Goal: Task Accomplishment & Management: Use online tool/utility

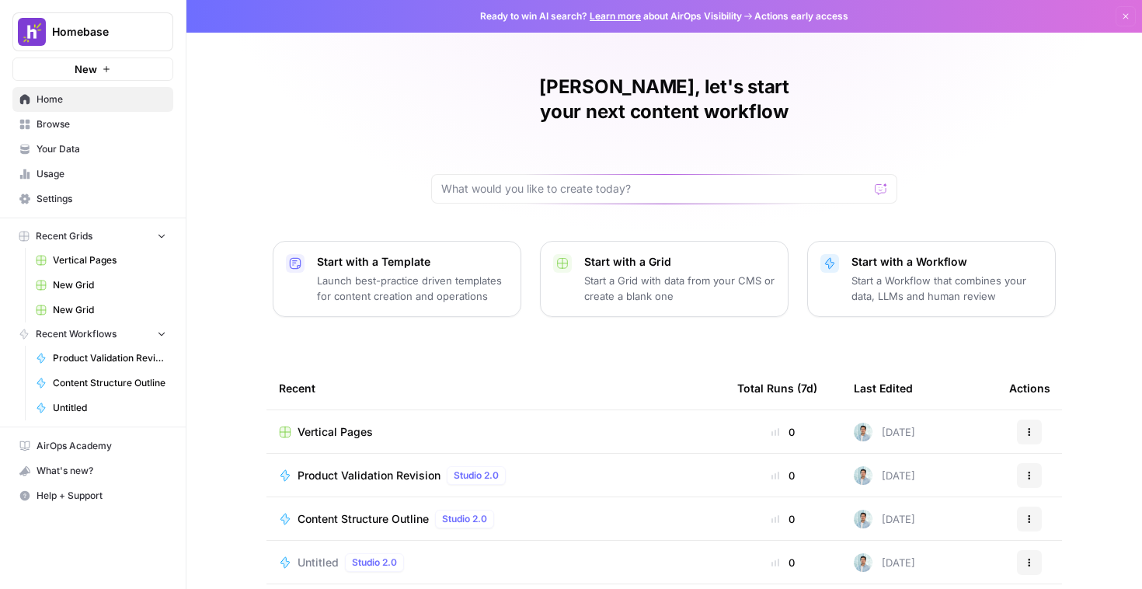
click at [108, 174] on span "Usage" at bounding box center [102, 174] width 130 height 14
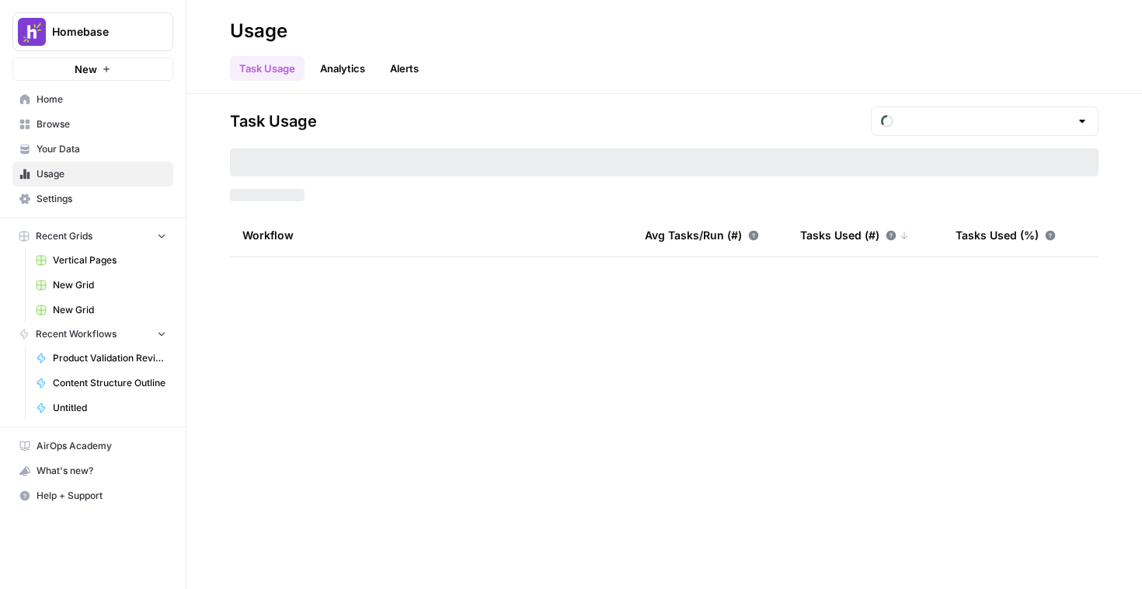
type input "August Tasks"
click at [104, 197] on span "Settings" at bounding box center [102, 199] width 130 height 14
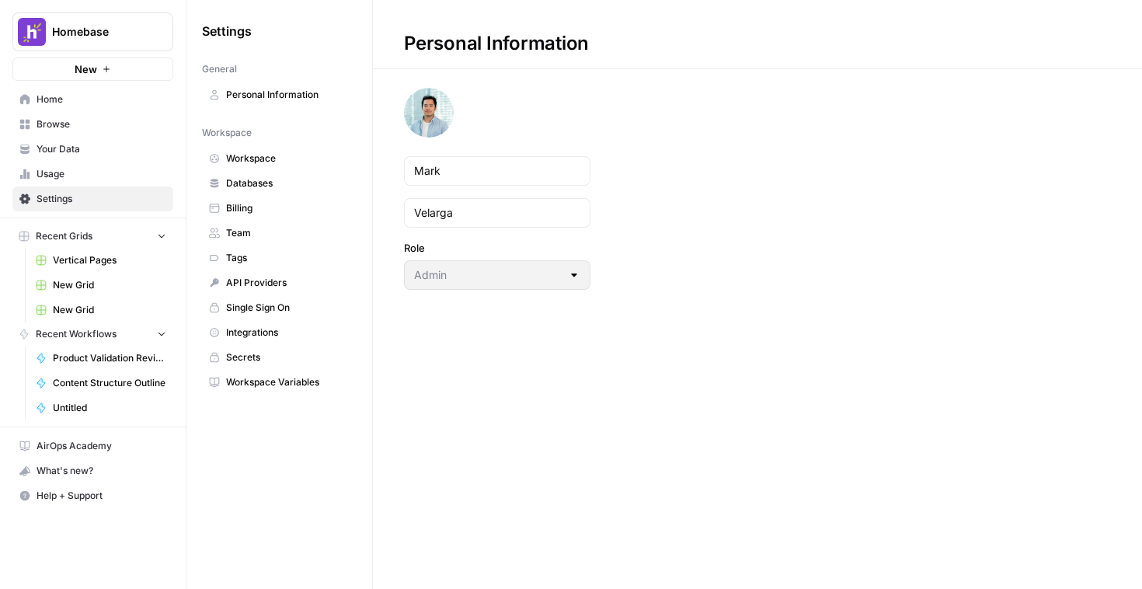
click at [131, 252] on link "Vertical Pages" at bounding box center [101, 260] width 145 height 25
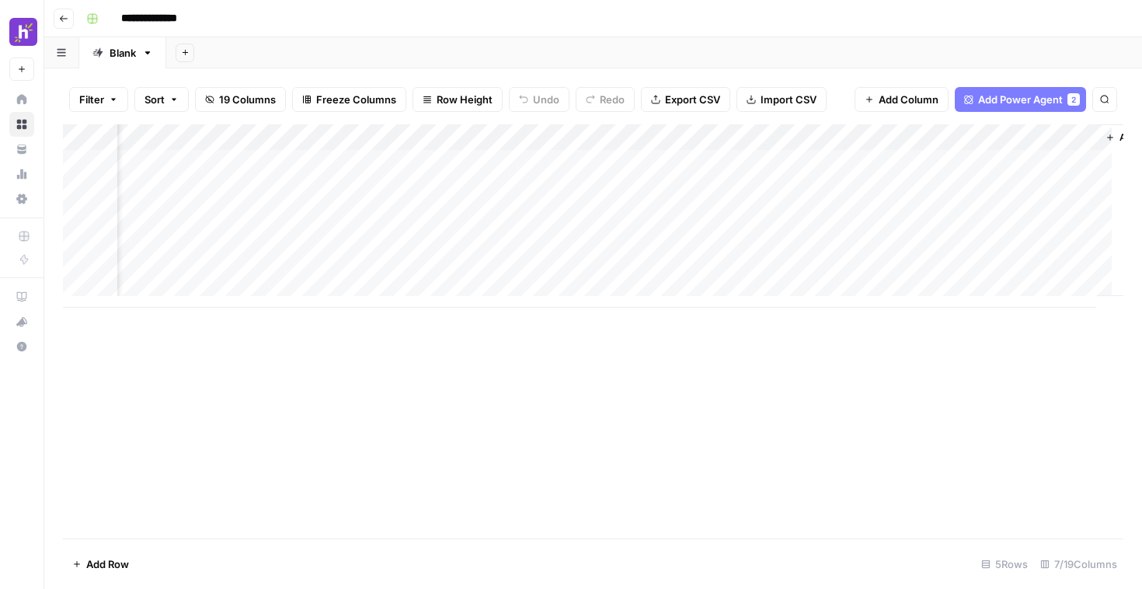
scroll to position [0, 71]
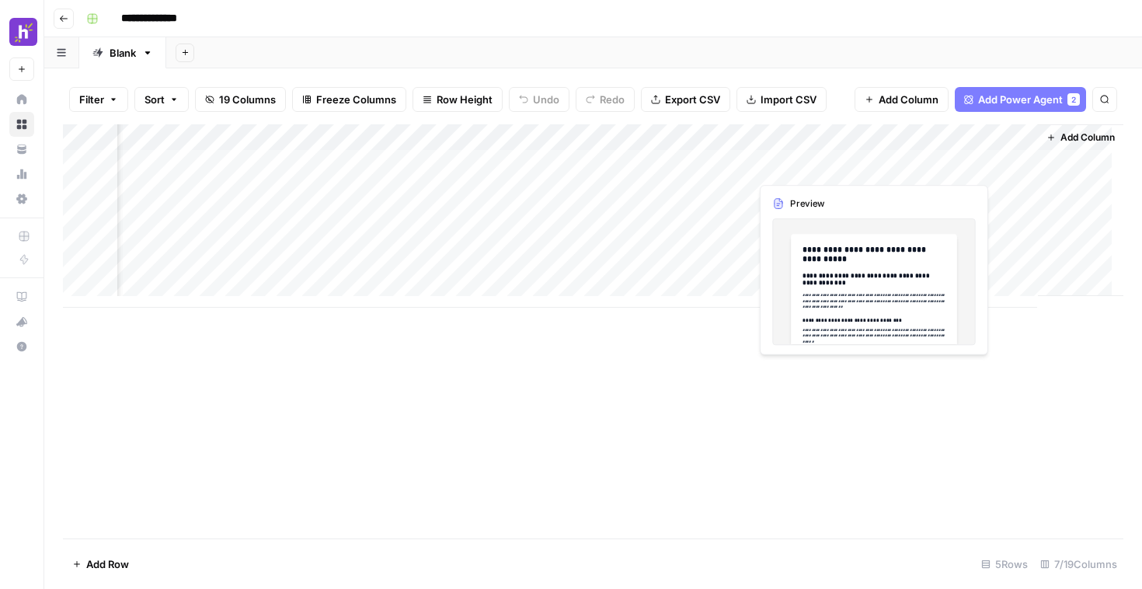
click at [797, 159] on div "Add Column" at bounding box center [593, 215] width 1061 height 183
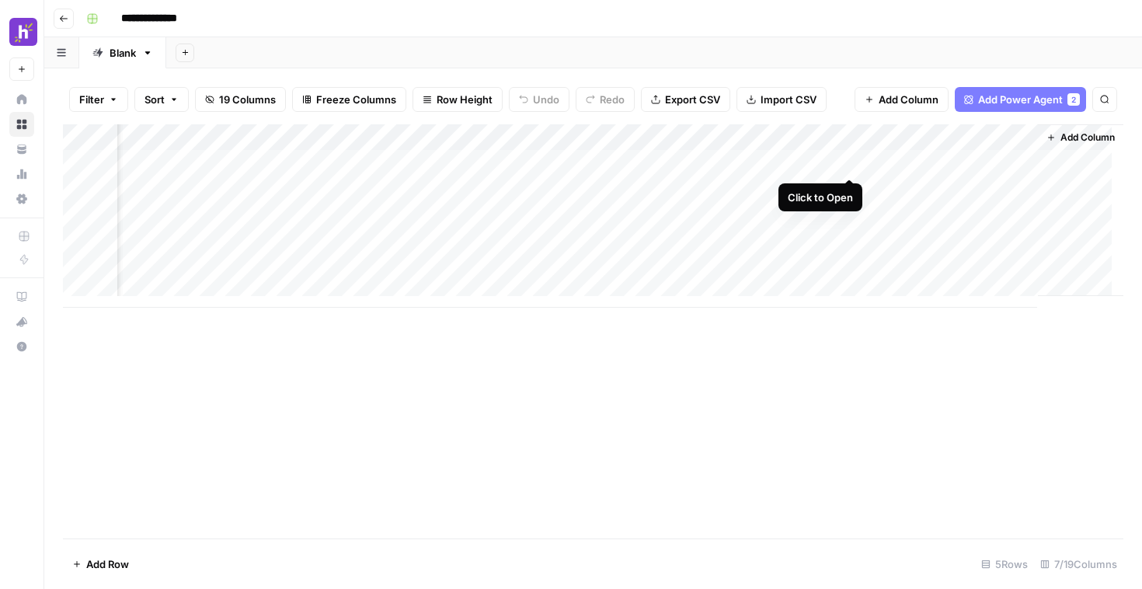
click at [852, 162] on div "Add Column" at bounding box center [593, 215] width 1061 height 183
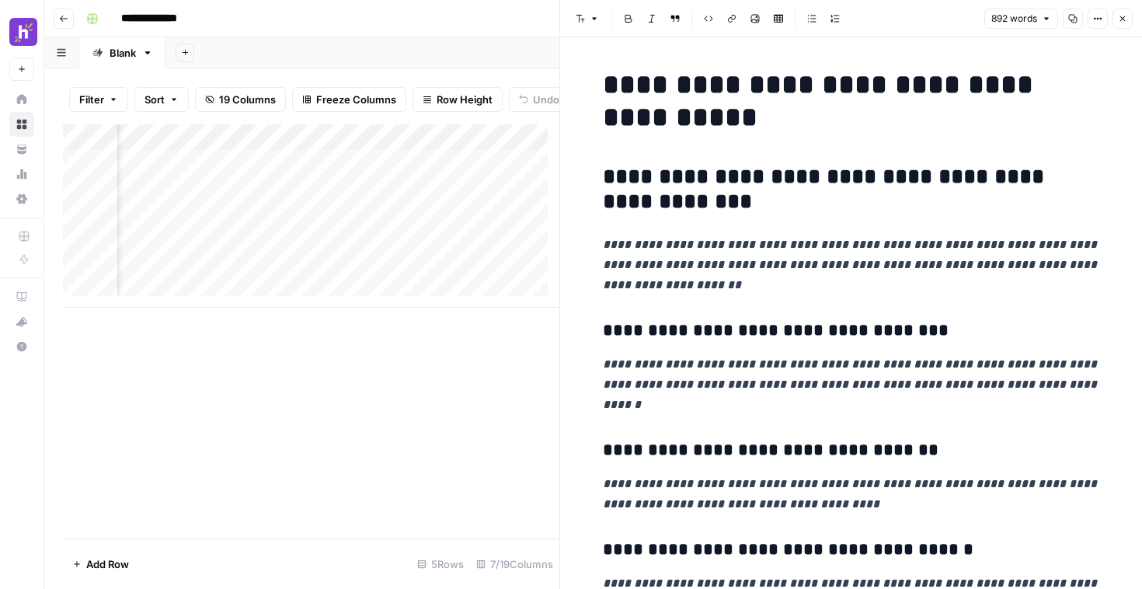
click at [809, 202] on h2 "**********" at bounding box center [851, 190] width 497 height 50
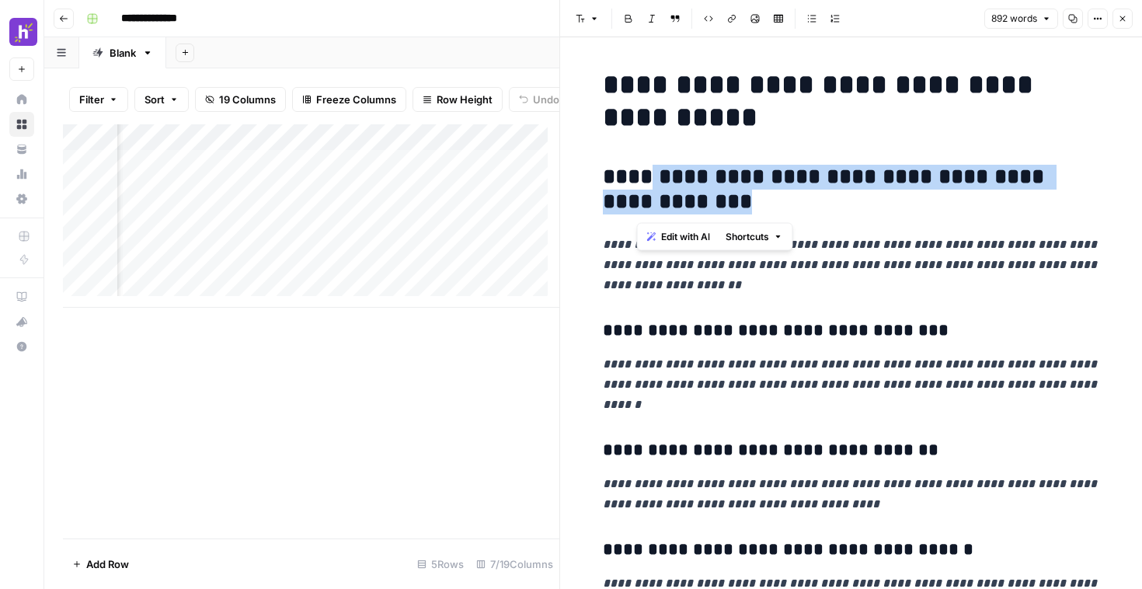
drag, startPoint x: 766, startPoint y: 206, endPoint x: 643, endPoint y: 174, distance: 126.9
click at [643, 174] on h2 "**********" at bounding box center [851, 190] width 497 height 50
click at [752, 192] on h2 "**********" at bounding box center [851, 190] width 497 height 50
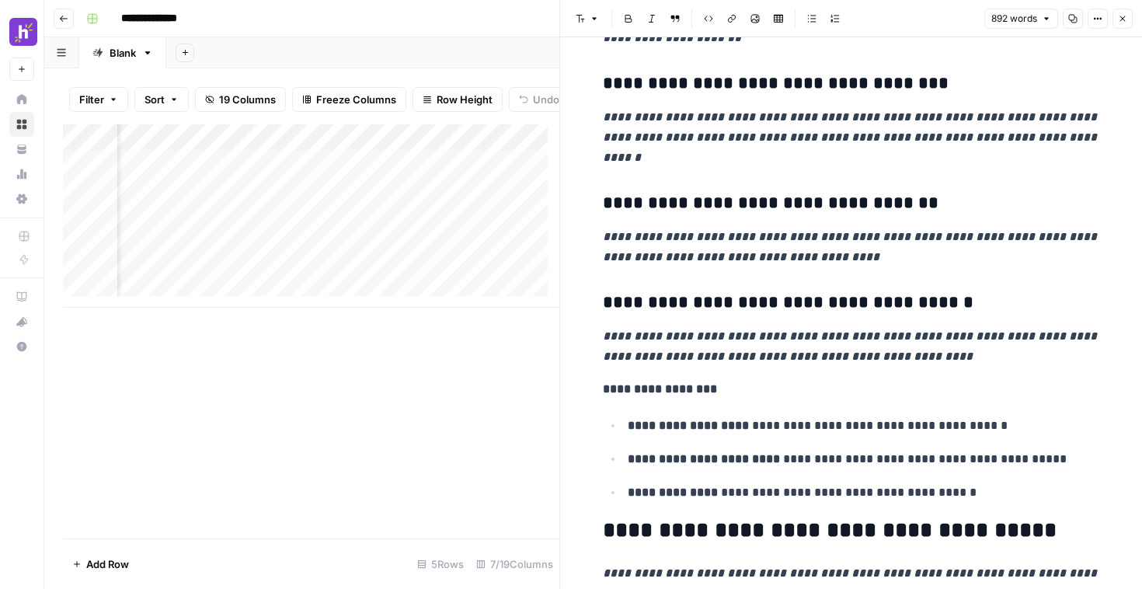
scroll to position [267, 0]
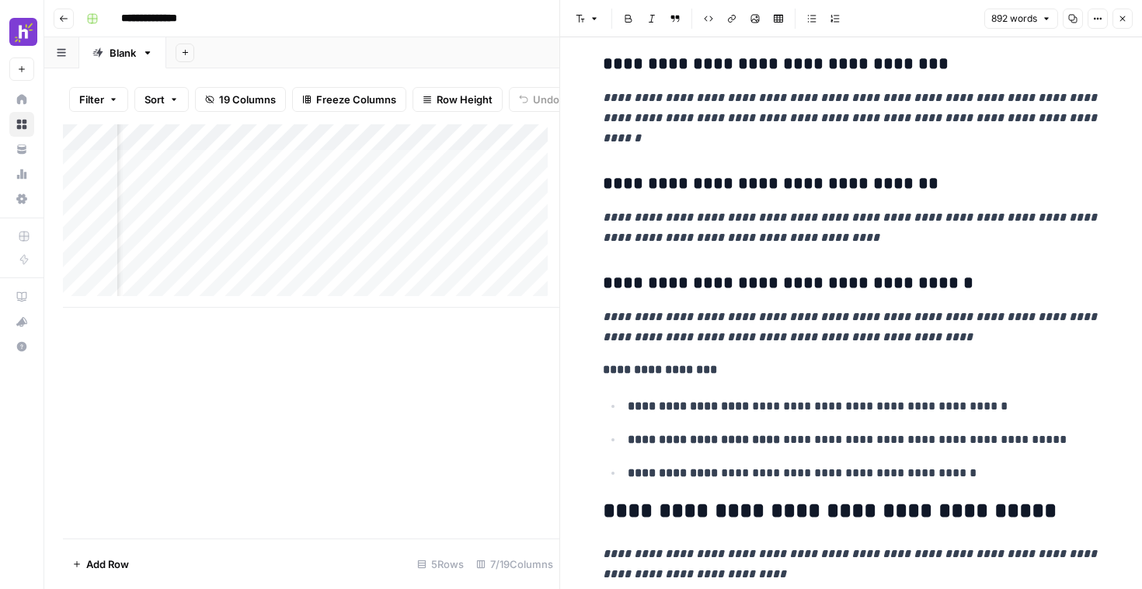
click at [424, 402] on div "Add Column" at bounding box center [311, 331] width 497 height 414
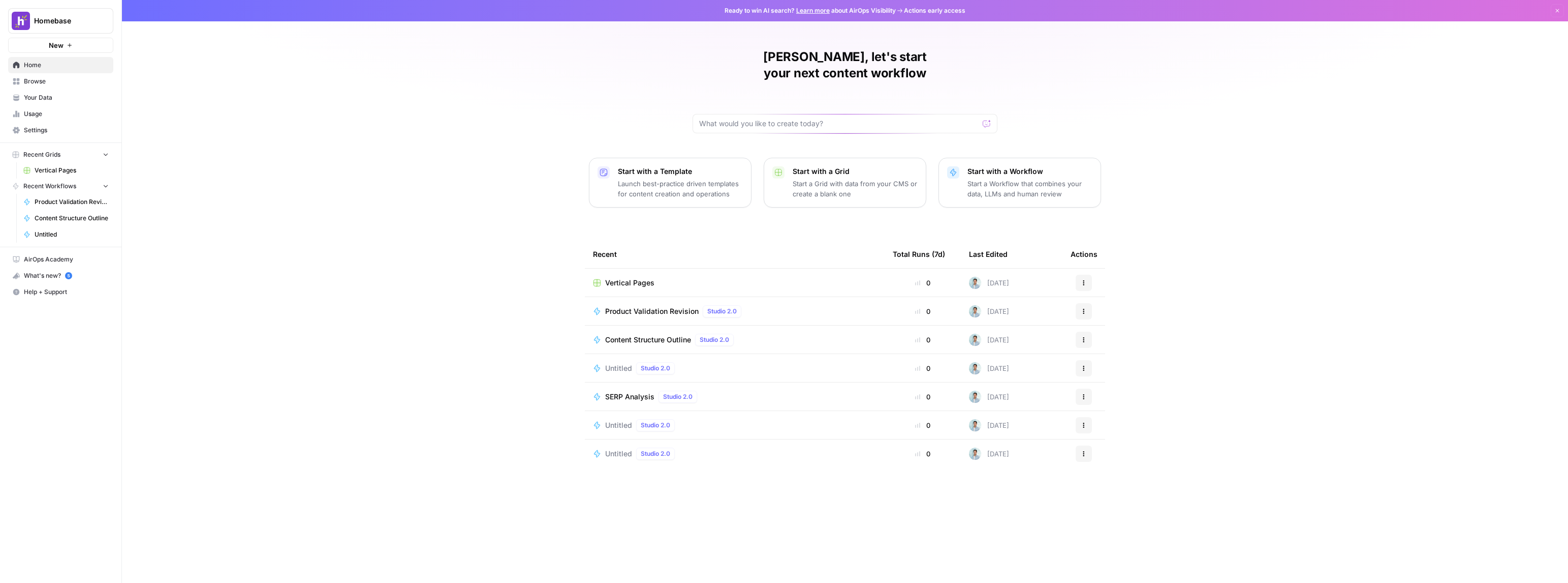
click at [62, 184] on span "Recent Workflows" at bounding box center [50, 186] width 53 height 9
click at [99, 185] on button "Recent Workflows" at bounding box center [60, 186] width 105 height 15
click at [457, 99] on div "[PERSON_NAME], let's start your next content workflow Start with a Template Lau…" at bounding box center [845, 291] width 1446 height 583
click at [74, 51] on button "New" at bounding box center [60, 45] width 105 height 15
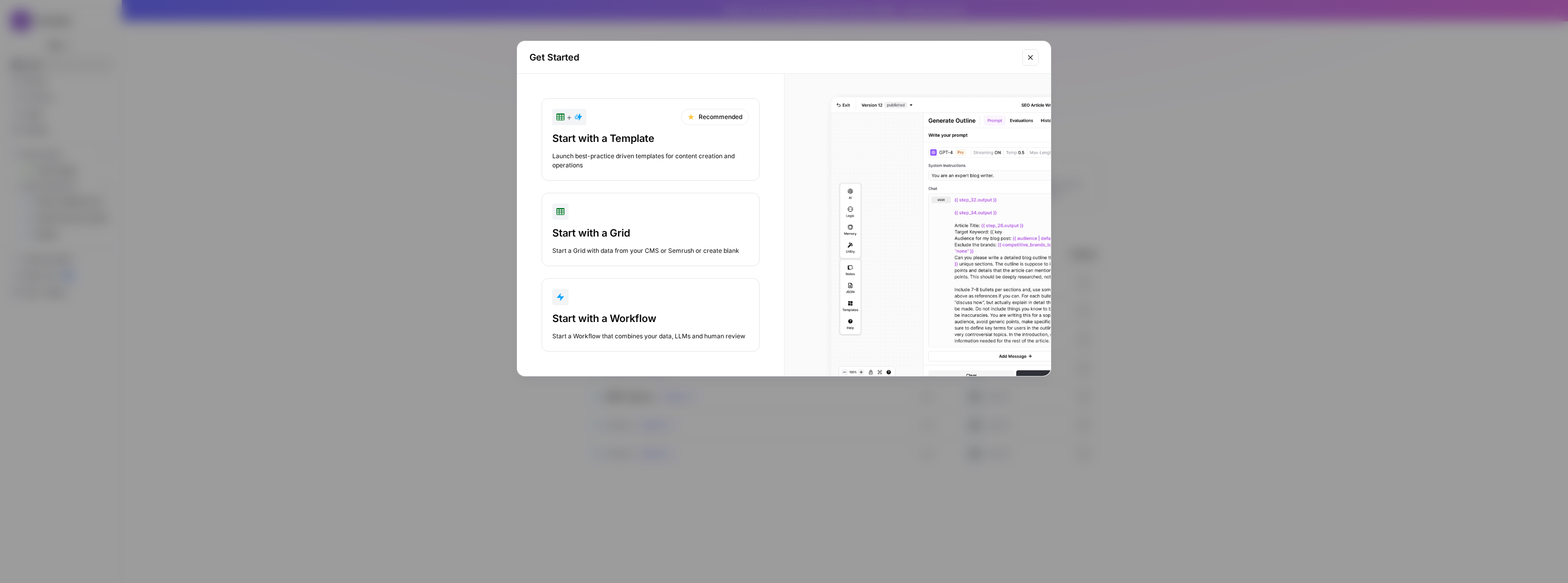
click at [708, 318] on div "Start with a Workflow" at bounding box center [651, 319] width 197 height 14
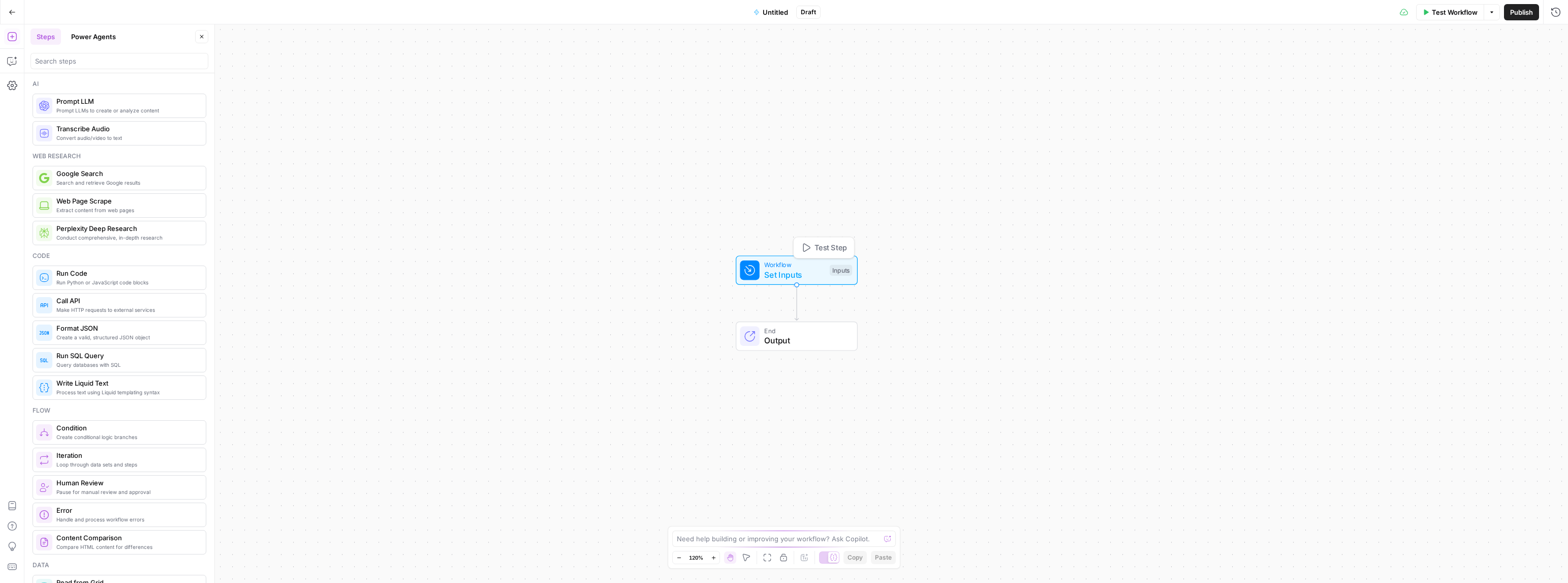
click at [974, 282] on div "Workflow Set Inputs Inputs Test Step End Output" at bounding box center [796, 303] width 1544 height 558
click at [779, 8] on span "Untitled" at bounding box center [775, 12] width 26 height 10
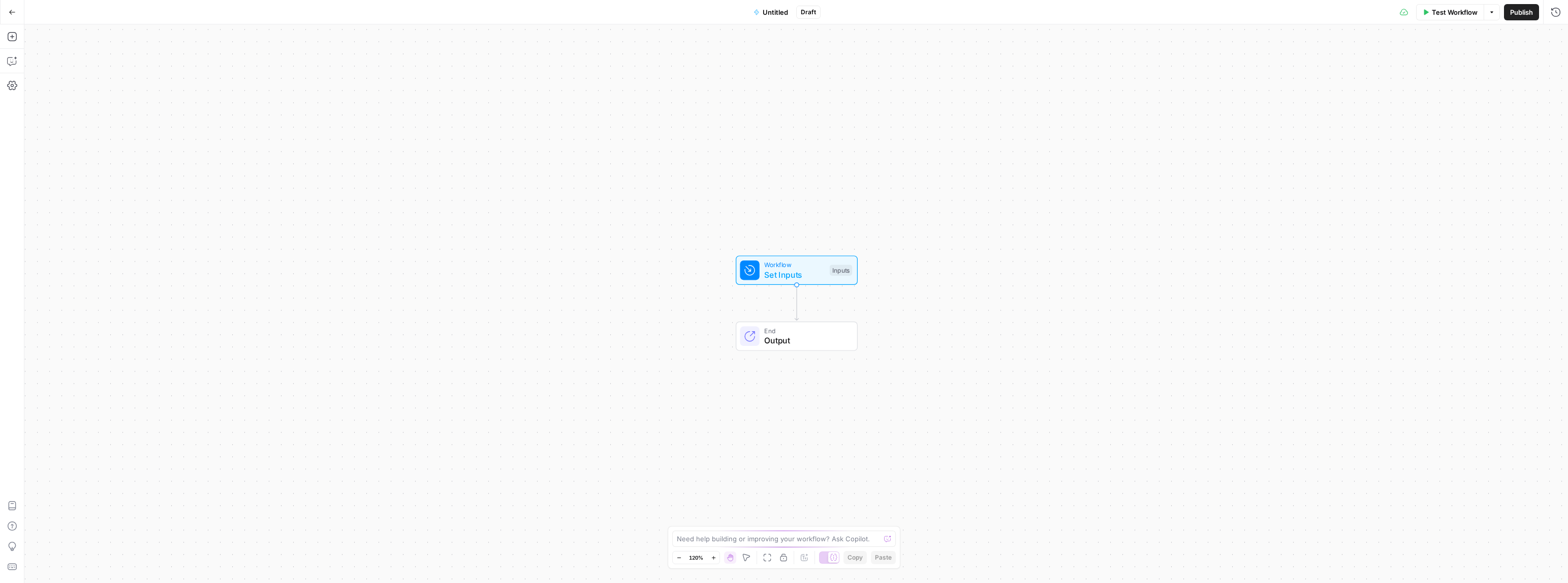
click at [779, 8] on span "Untitled" at bounding box center [775, 12] width 26 height 10
click at [790, 536] on textarea at bounding box center [778, 539] width 203 height 10
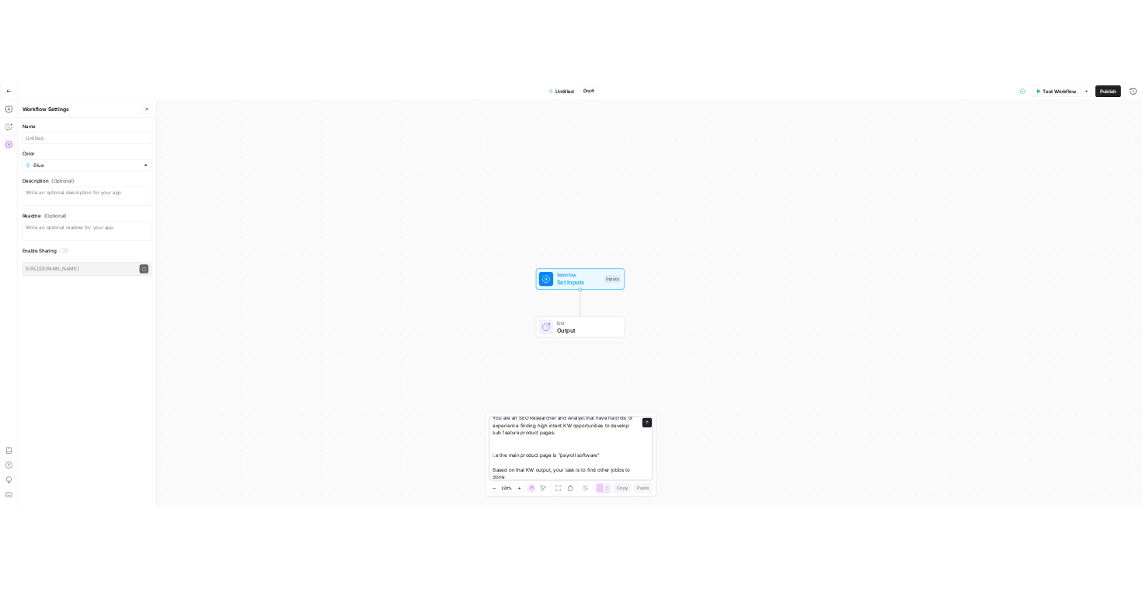
scroll to position [10, 0]
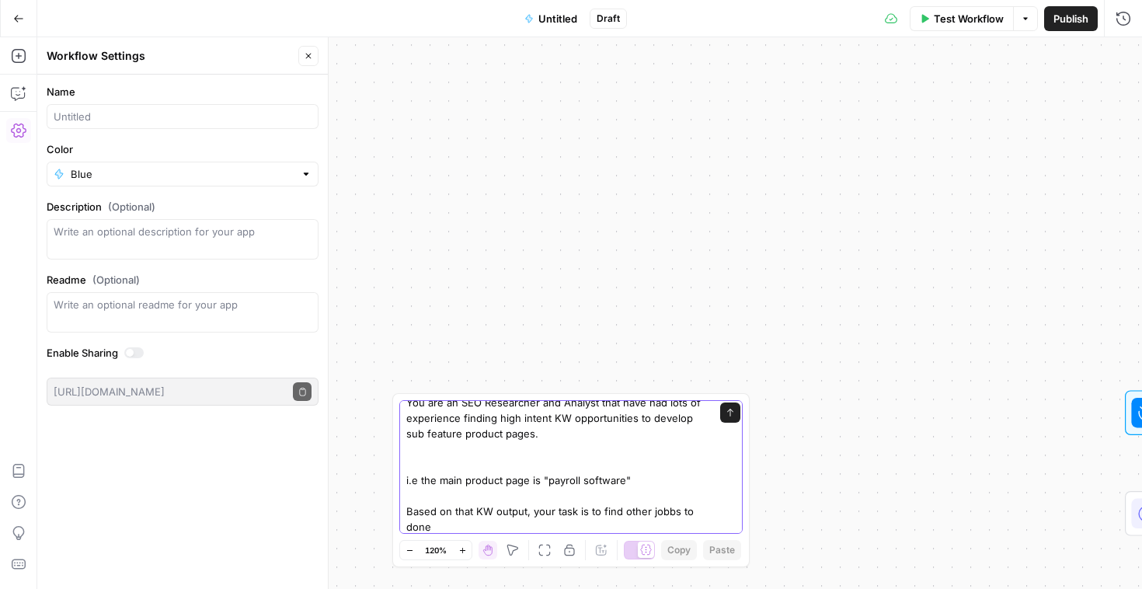
type textarea "You are an SEO Researcher and Analyst that have had lots of experience finding …"
